Goal: Entertainment & Leisure: Browse casually

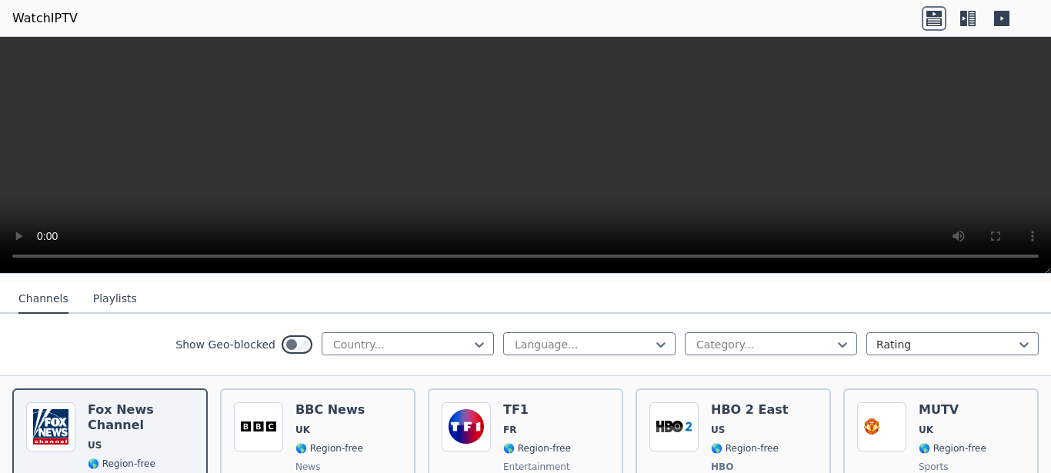
scroll to position [581, 0]
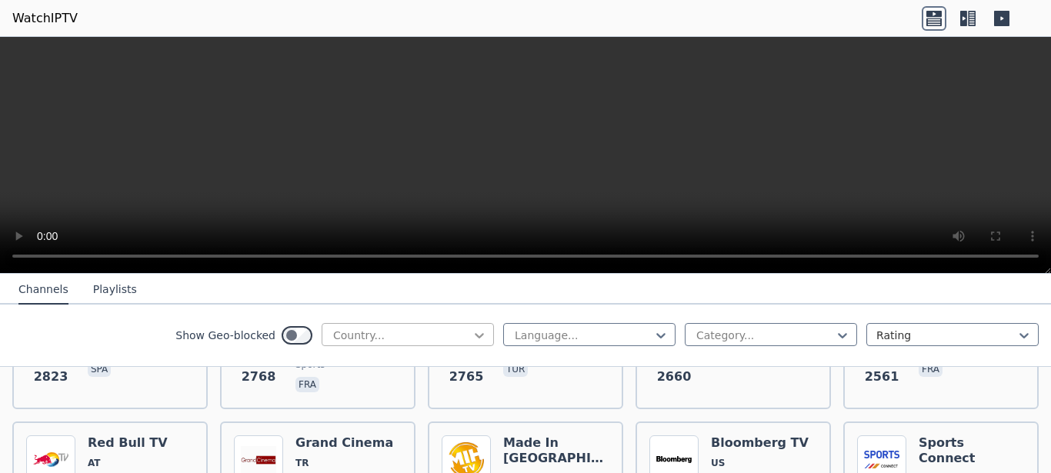
click at [472, 338] on icon at bounding box center [478, 335] width 15 height 15
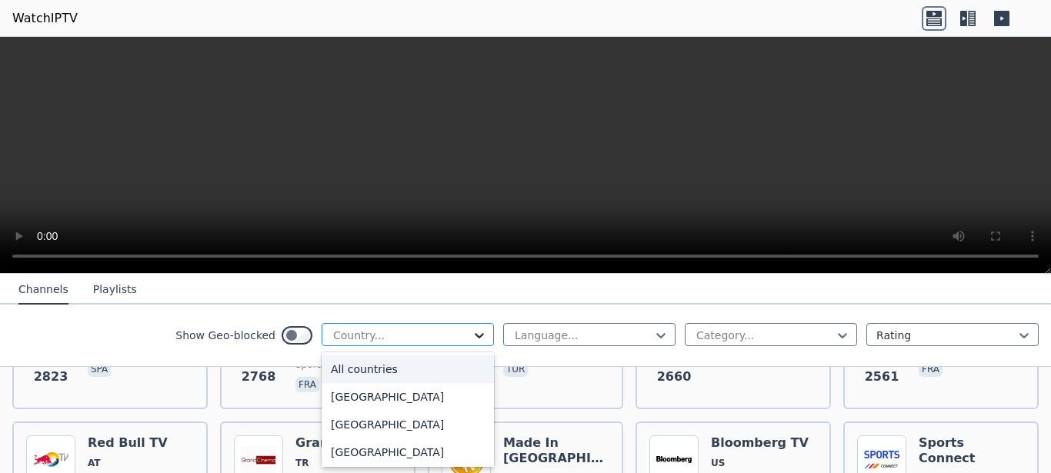
scroll to position [436, 0]
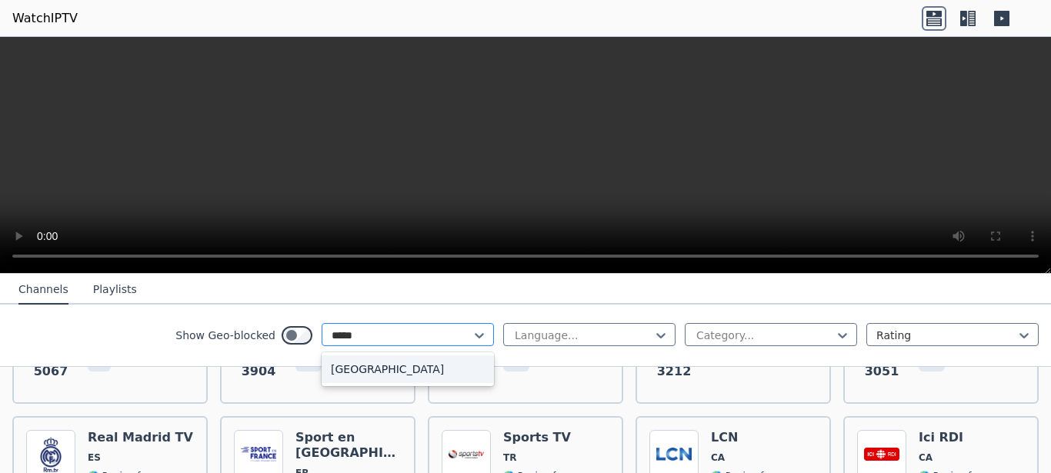
type input "******"
click at [395, 363] on div "[GEOGRAPHIC_DATA]" at bounding box center [407, 369] width 172 height 28
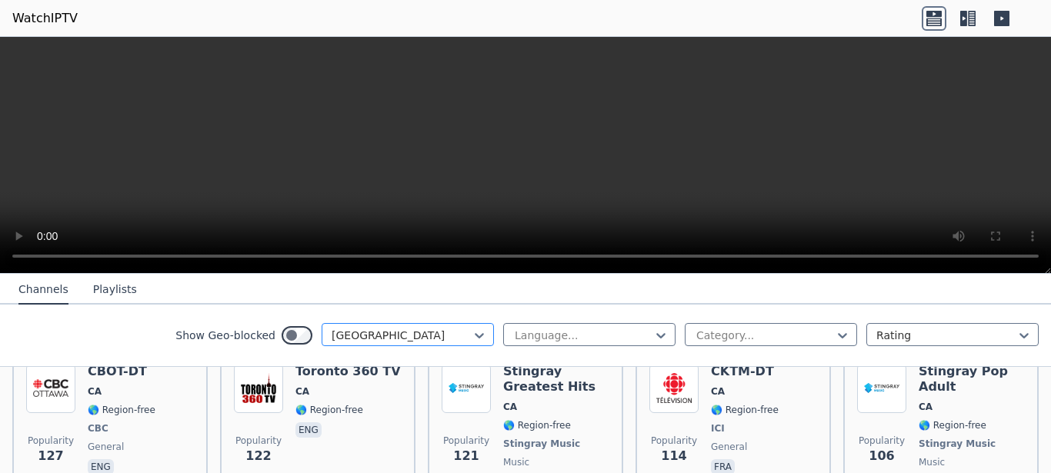
scroll to position [872, 0]
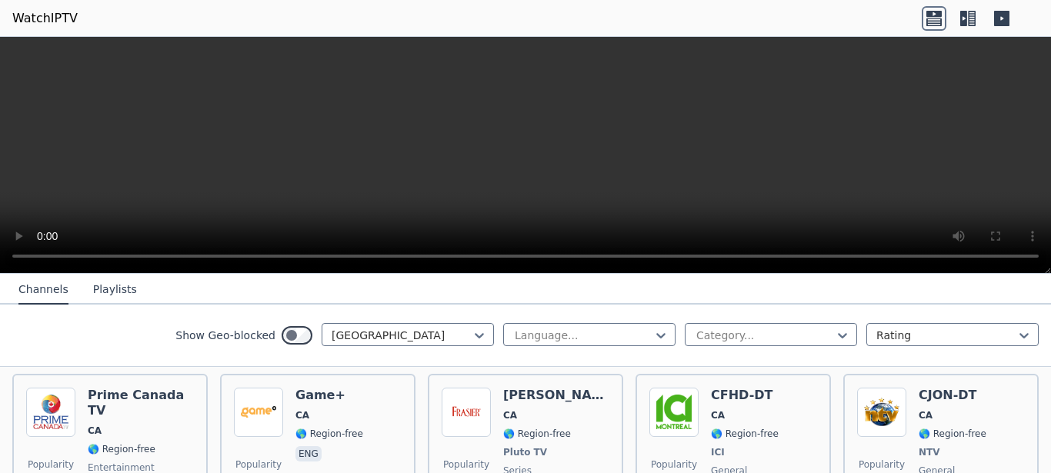
click at [965, 17] on icon at bounding box center [963, 18] width 7 height 15
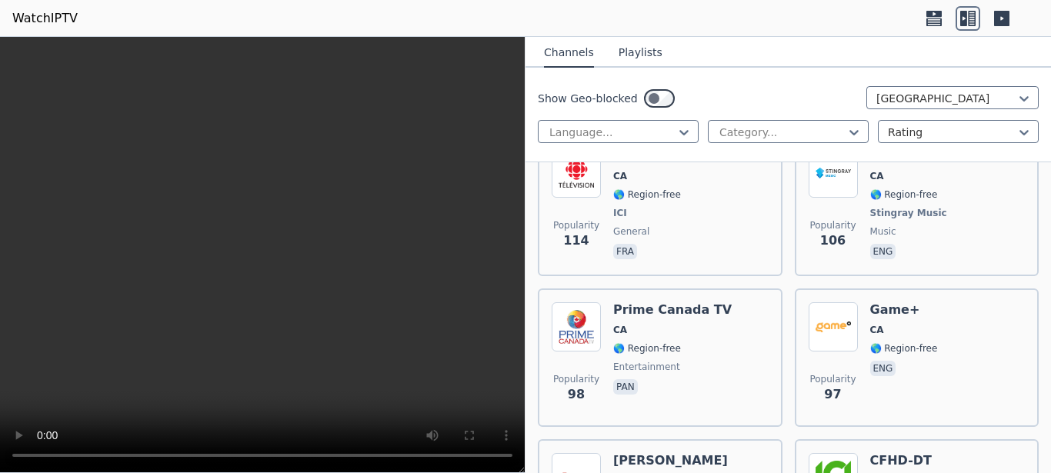
scroll to position [1744, 0]
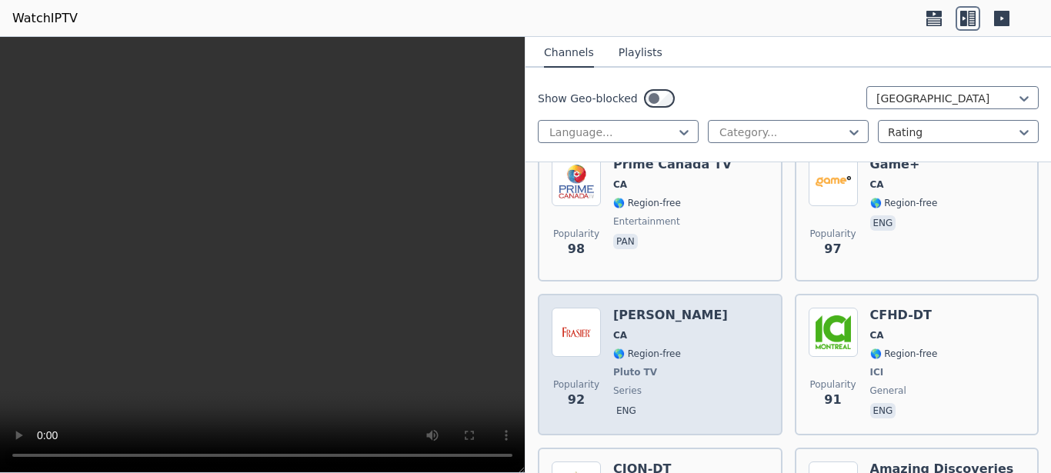
click at [662, 308] on div "[PERSON_NAME] CA 🌎 Region-free Pluto TV series eng" at bounding box center [670, 365] width 115 height 114
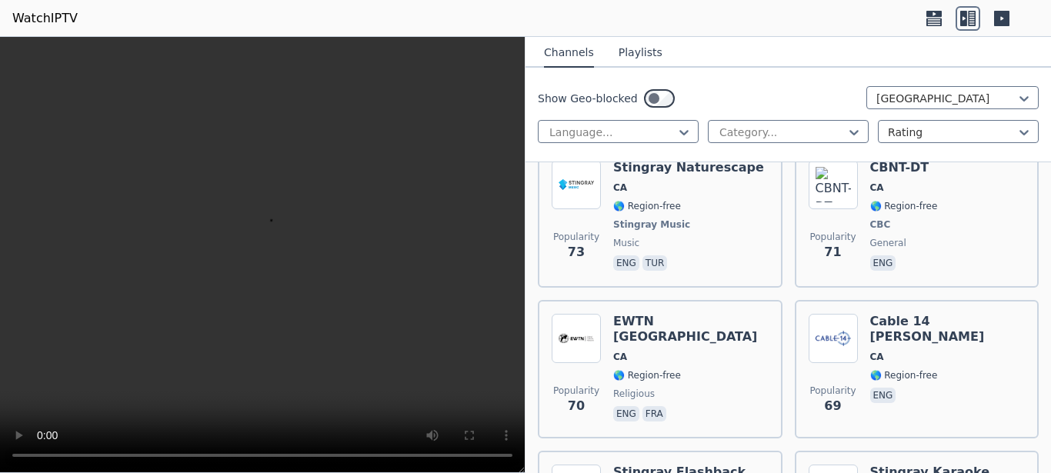
scroll to position [2616, 0]
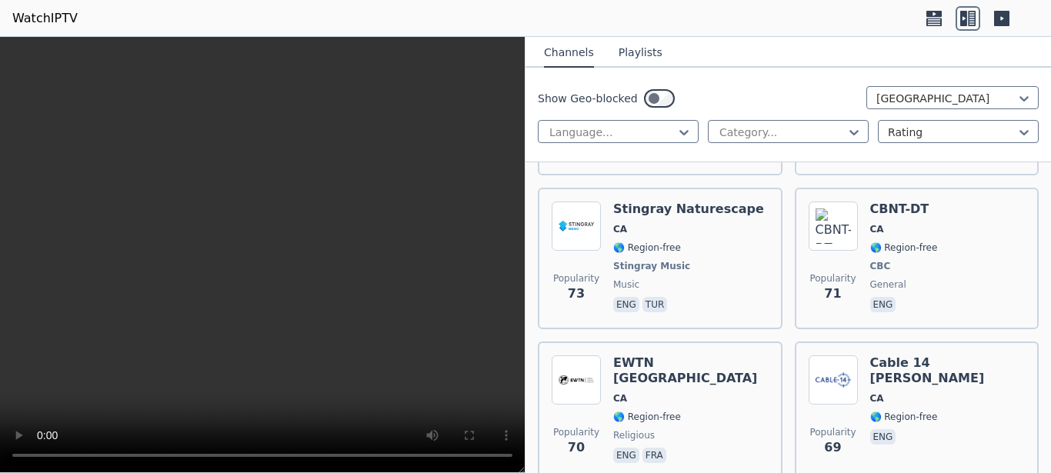
click at [694, 241] on span "🌎 Region-free" at bounding box center [688, 247] width 151 height 12
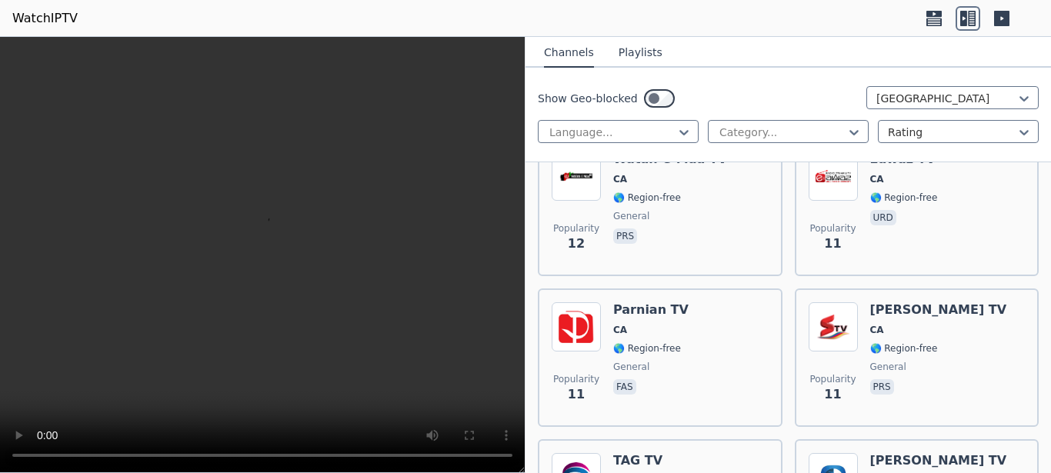
scroll to position [8933, 0]
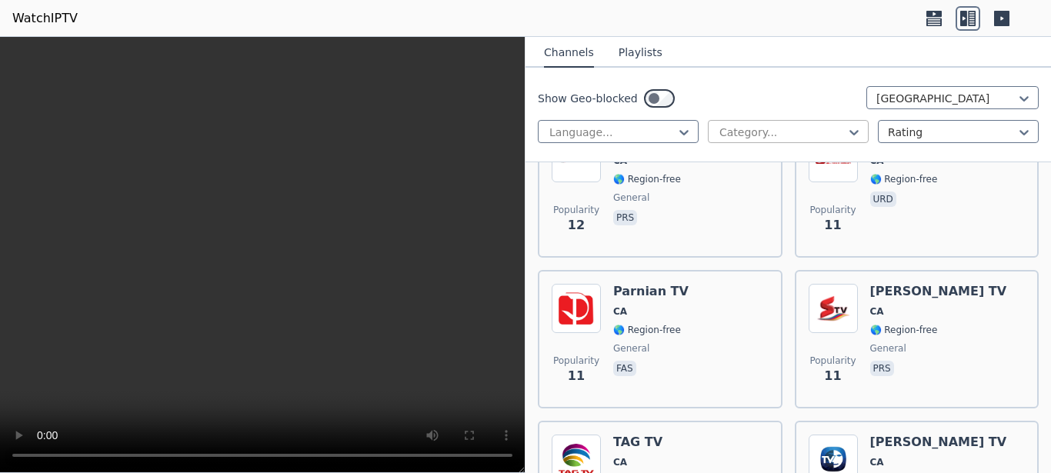
click at [777, 140] on div at bounding box center [782, 132] width 128 height 15
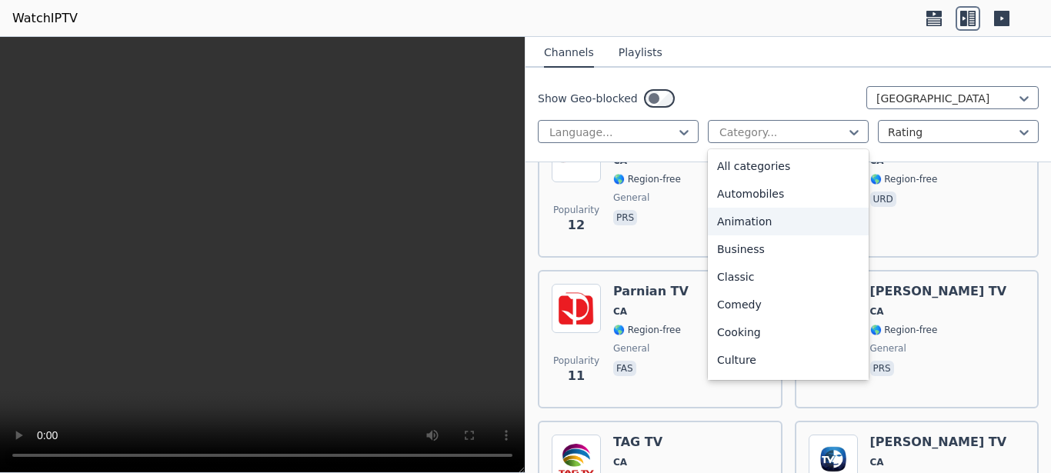
click at [771, 233] on div "Animation" at bounding box center [788, 222] width 161 height 28
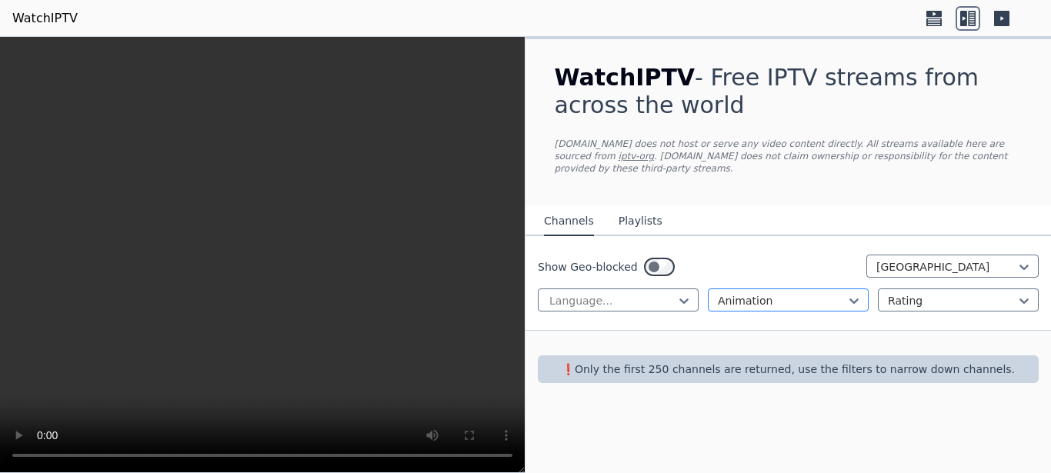
click at [801, 293] on div at bounding box center [782, 300] width 128 height 15
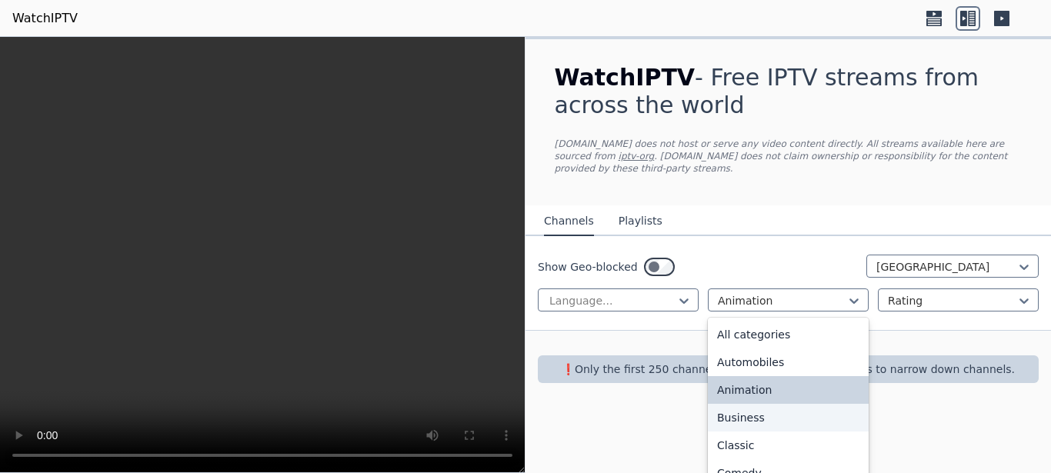
click at [753, 423] on div "Business" at bounding box center [788, 418] width 161 height 28
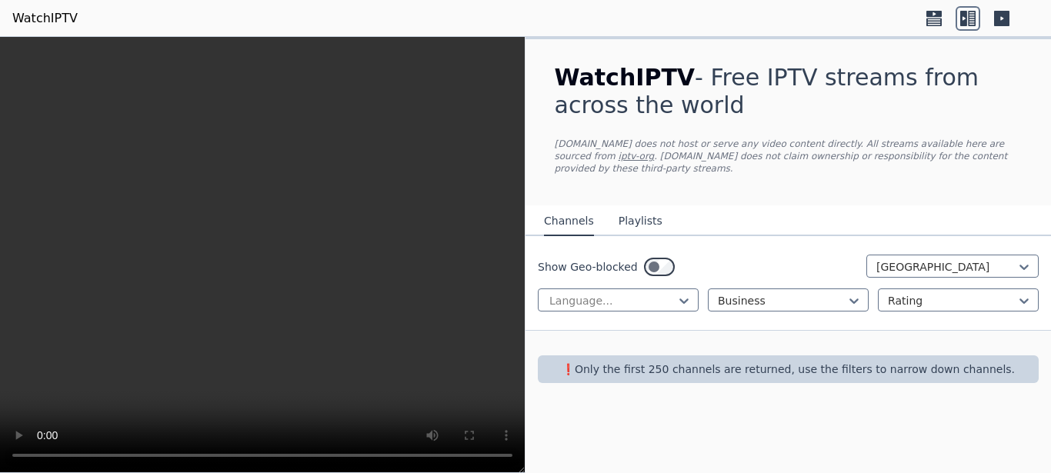
click at [754, 255] on div "Show Geo-blocked [GEOGRAPHIC_DATA]" at bounding box center [788, 267] width 501 height 25
